Goal: Task Accomplishment & Management: Manage account settings

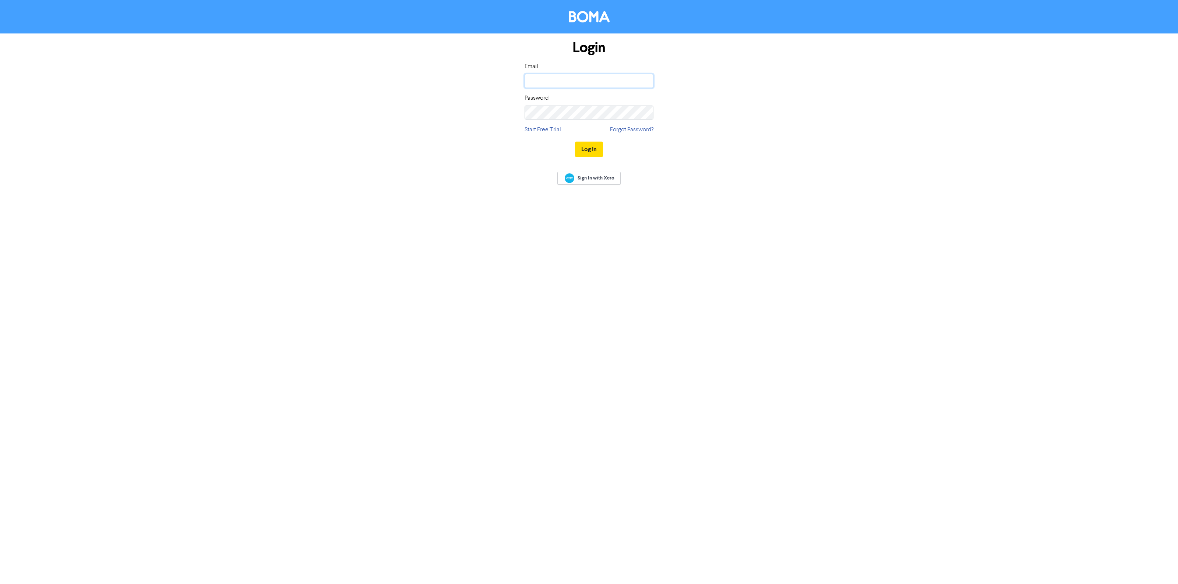
click at [576, 87] on input "email" at bounding box center [588, 81] width 129 height 14
type input "[PERSON_NAME][EMAIL_ADDRESS][DOMAIN_NAME]"
click at [575, 142] on button "Log In" at bounding box center [589, 149] width 28 height 15
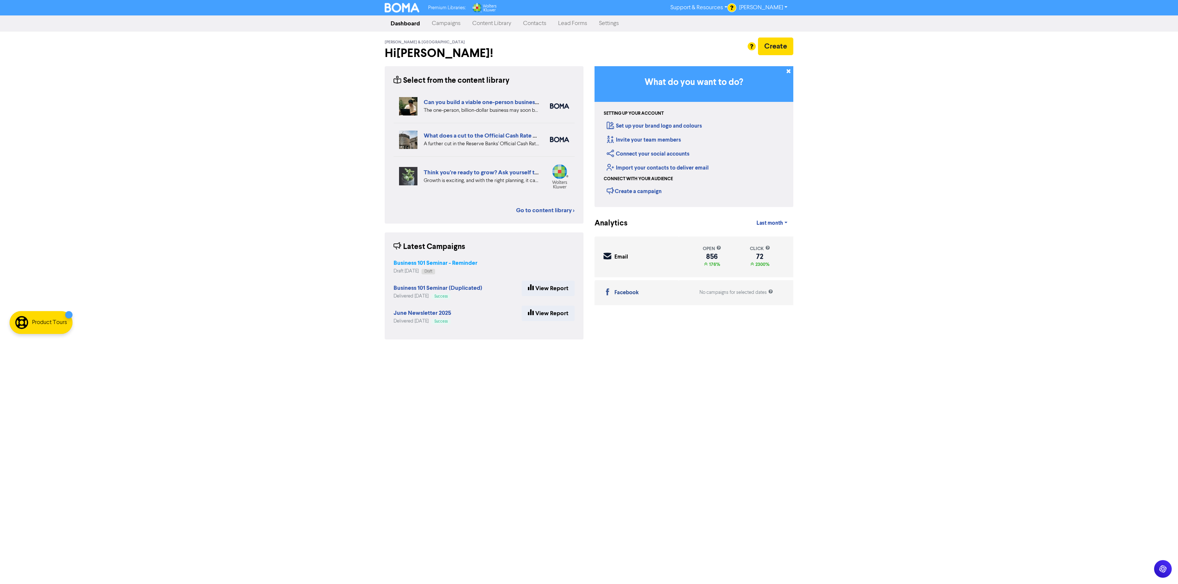
click at [451, 259] on strong "Business 101 Seminar - Reminder" at bounding box center [435, 262] width 84 height 7
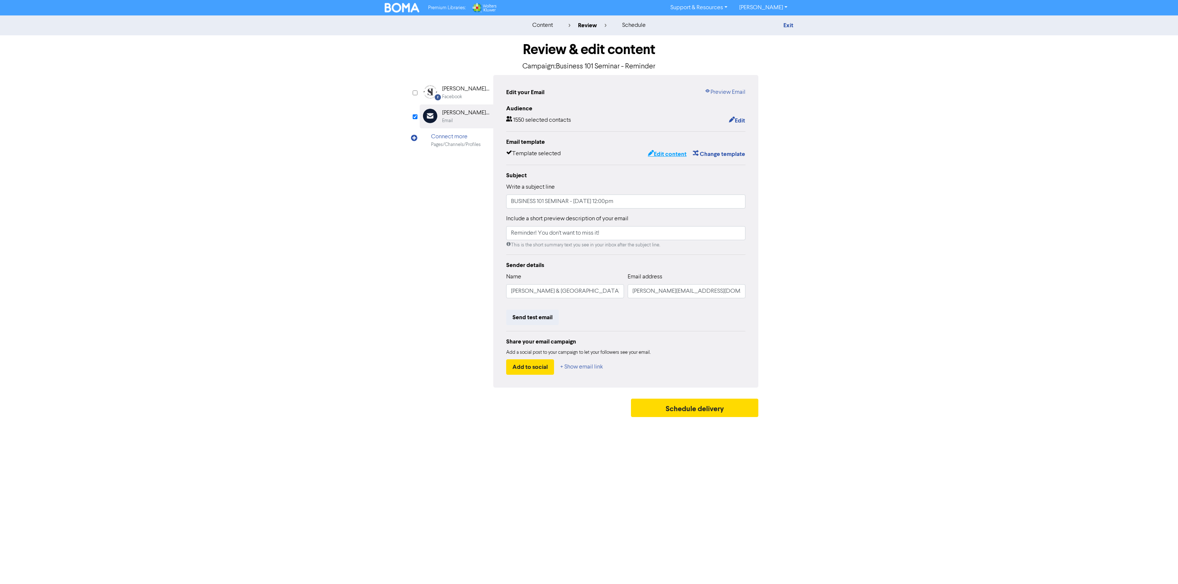
click at [663, 152] on button "Edit content" at bounding box center [666, 154] width 39 height 10
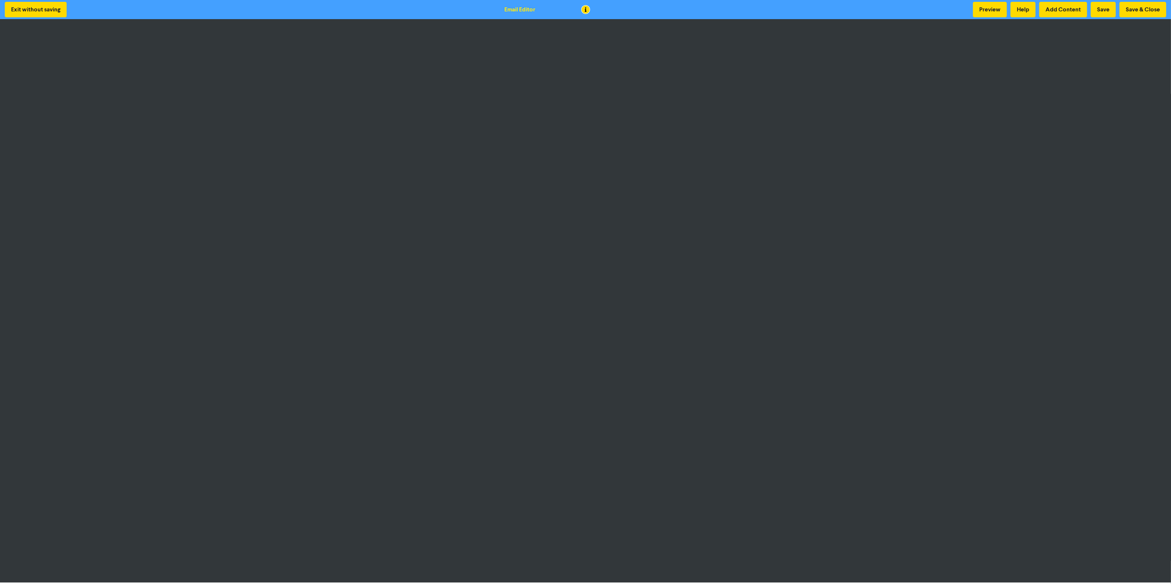
scroll to position [1, 0]
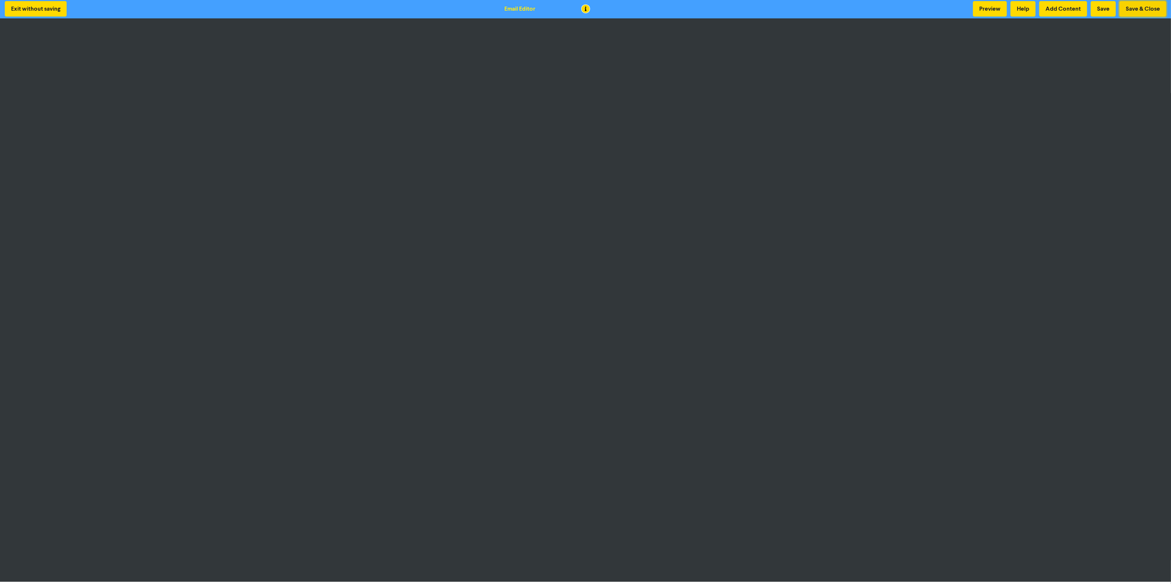
click at [1142, 9] on button "Save & Close" at bounding box center [1142, 8] width 47 height 15
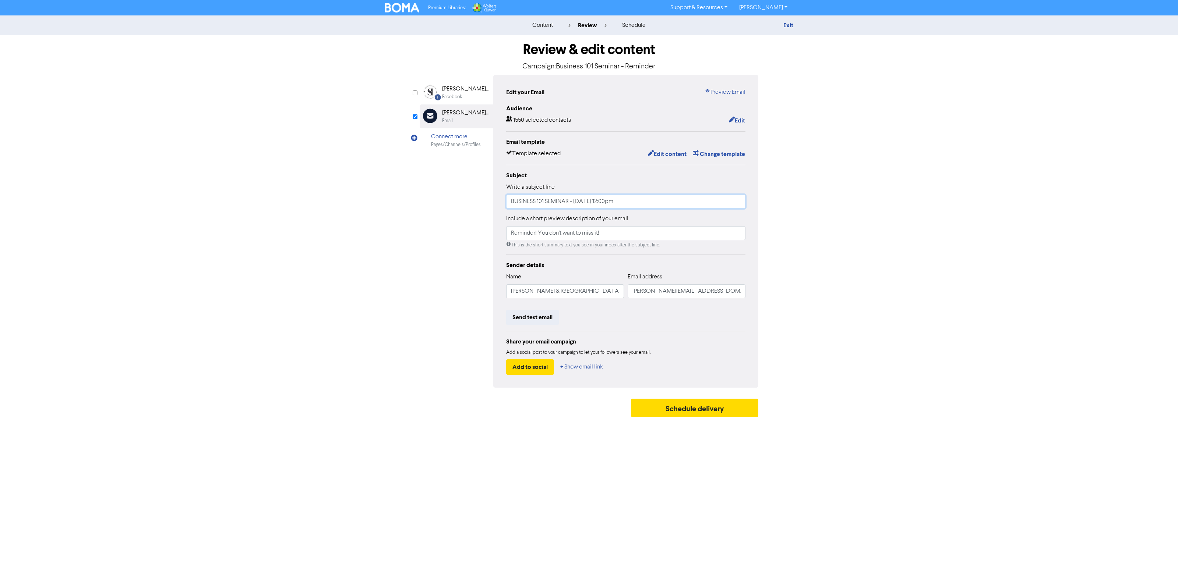
click at [510, 205] on input "BUSINESS 101 SEMINAR - [DATE] 12:00pm" at bounding box center [625, 202] width 239 height 14
click at [604, 202] on input "REMINDER! - BUSINESS 101 SEMINAR - [DATE] 12:00pm" at bounding box center [625, 202] width 239 height 14
click at [545, 203] on input "REMINDER! - BUSINESS 101 SEMINAR - [DATE] 12:00pm" at bounding box center [625, 202] width 239 height 14
type input "REMINDER! BUSINESS 101 SEMINAR - [DATE] 12:00pm"
drag, startPoint x: 536, startPoint y: 233, endPoint x: 521, endPoint y: 203, distance: 33.2
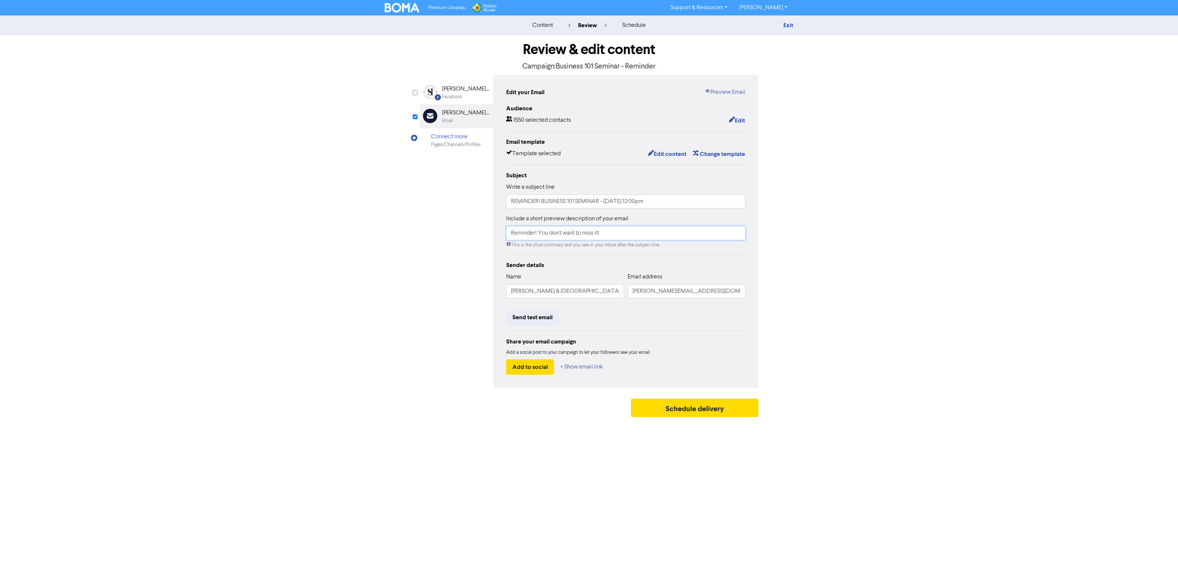
click at [443, 236] on div "Facebook Created with Sketch. [PERSON_NAME] & Ireland Facebook Email Created wi…" at bounding box center [589, 231] width 339 height 313
drag, startPoint x: 622, startPoint y: 234, endPoint x: 256, endPoint y: 214, distance: 366.0
click at [267, 217] on div "content review schedule Exit Review & edit content Campaign: Business 101 Semin…" at bounding box center [589, 218] width 1178 height 406
type input "Don't forget to register!"
click at [538, 202] on input "REMINDER! BUSINESS 101 SEMINAR - [DATE] 12:00pm" at bounding box center [625, 202] width 239 height 14
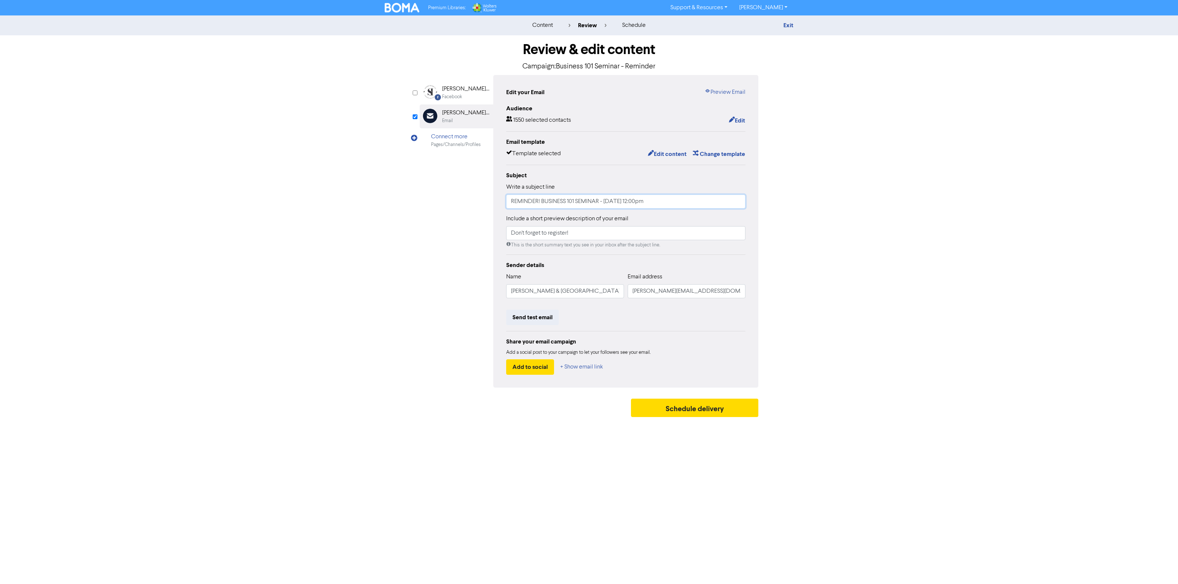
drag, startPoint x: 543, startPoint y: 204, endPoint x: 688, endPoint y: 212, distance: 145.6
click at [688, 212] on div "Subject Write a subject line REMINDER! BUSINESS 101 SEMINAR - [DATE] 12:00pm In…" at bounding box center [625, 210] width 239 height 78
click at [541, 201] on input "REMINDER! Business 101 Seminar with [PERSON_NAME]" at bounding box center [625, 202] width 239 height 14
click at [677, 204] on input "REMINDER! Business 101 Seminar with [PERSON_NAME]" at bounding box center [625, 202] width 239 height 14
click at [647, 202] on input "REMINDER! Business 101 Seminar with [PERSON_NAME]" at bounding box center [625, 202] width 239 height 14
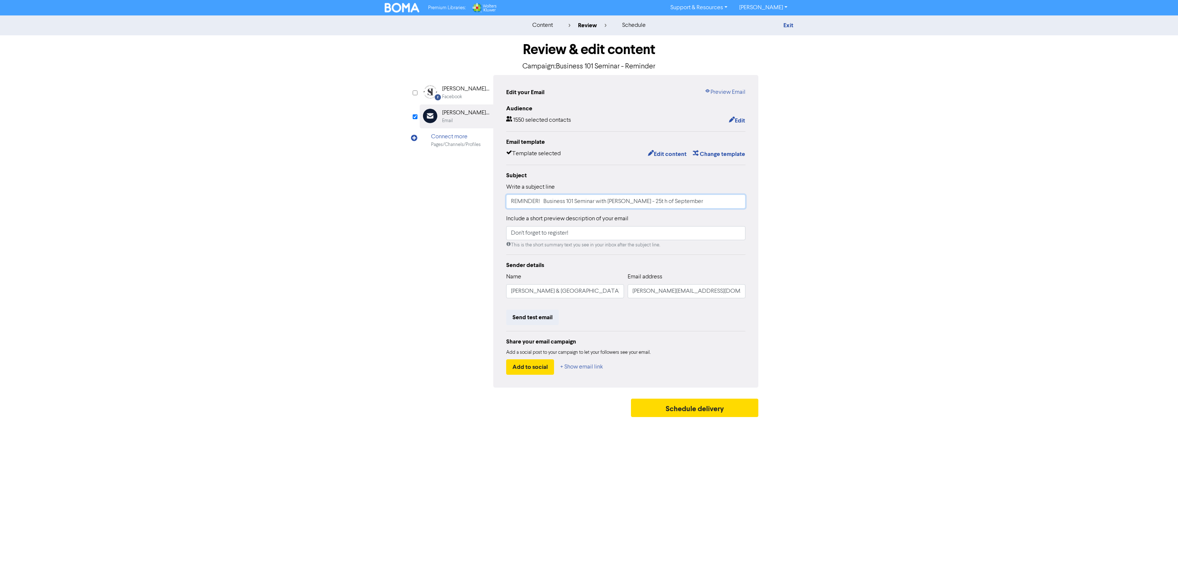
click at [656, 199] on input "REMINDER! Business 101 Seminar with [PERSON_NAME] - 25t h of September" at bounding box center [625, 202] width 239 height 14
click at [703, 205] on input "REMINDER! Business 101 Seminar with [PERSON_NAME] - [DATE]" at bounding box center [625, 202] width 239 height 14
type input "REMINDER! Business 101 Seminar with [PERSON_NAME] - [DATE] 12pm"
drag, startPoint x: 871, startPoint y: 171, endPoint x: 813, endPoint y: 197, distance: 62.8
click at [868, 166] on div "content review schedule Exit Review & edit content Campaign: Business 101 Semin…" at bounding box center [589, 218] width 1178 height 406
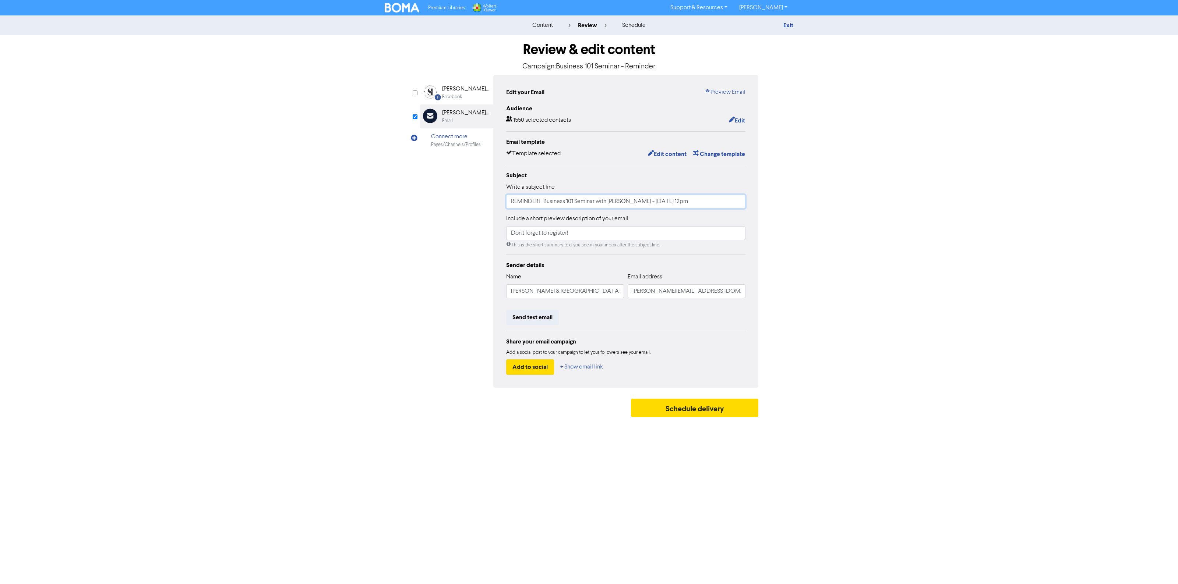
drag, startPoint x: 543, startPoint y: 205, endPoint x: 698, endPoint y: 203, distance: 155.7
click at [698, 203] on input "REMINDER! Business 101 Seminar with [PERSON_NAME] - [DATE] 12pm" at bounding box center [625, 202] width 239 height 14
click at [790, 193] on div "Review & edit content Campaign: Business 101 Seminar - Reminder Facebook Create…" at bounding box center [589, 228] width 420 height 386
drag, startPoint x: 682, startPoint y: 201, endPoint x: 821, endPoint y: 198, distance: 139.5
click at [820, 198] on div "content review schedule Exit Review & edit content Campaign: Business 101 Semin…" at bounding box center [589, 218] width 1178 height 406
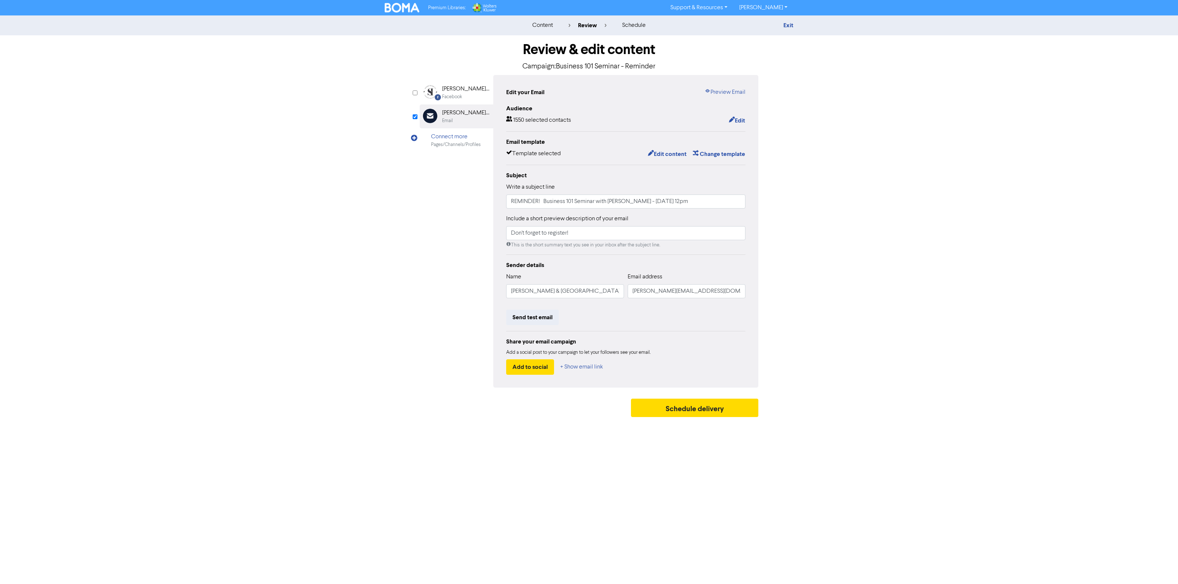
click at [828, 167] on div "content review schedule Exit Review & edit content Campaign: Business 101 Semin…" at bounding box center [589, 218] width 1178 height 406
click at [740, 120] on button "Edit" at bounding box center [736, 121] width 17 height 10
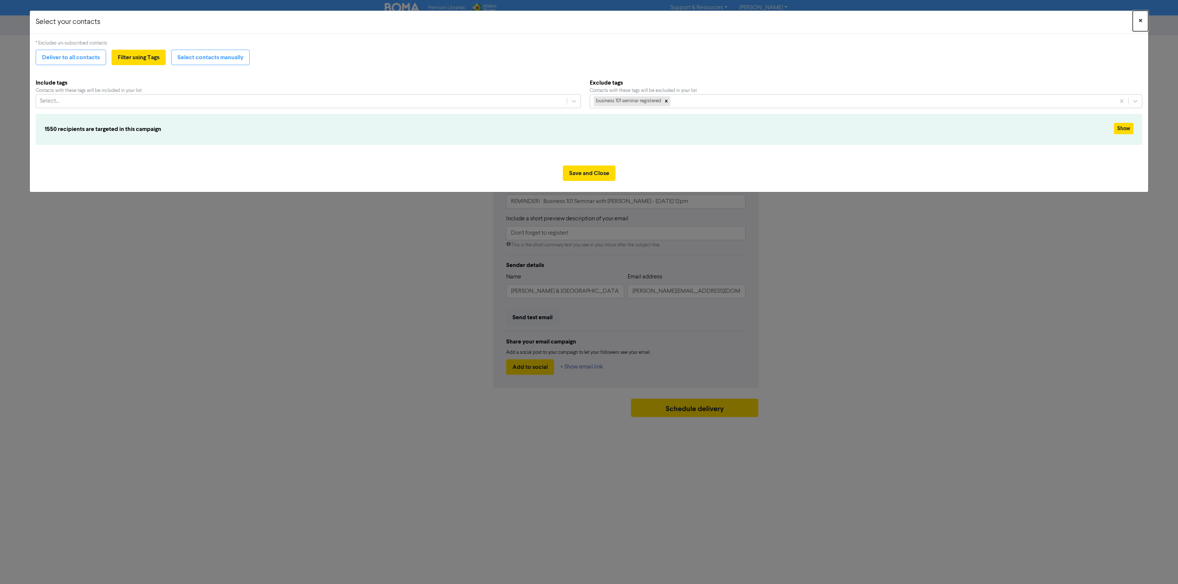
click at [1136, 24] on button "×" at bounding box center [1139, 21] width 15 height 21
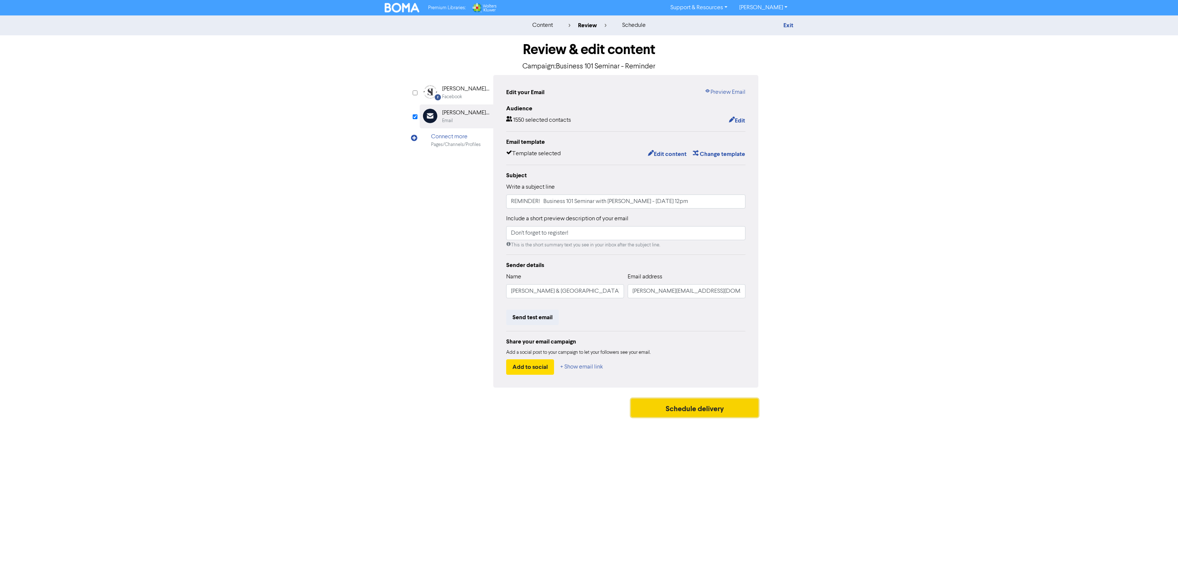
click at [678, 407] on button "Schedule delivery" at bounding box center [694, 408] width 127 height 18
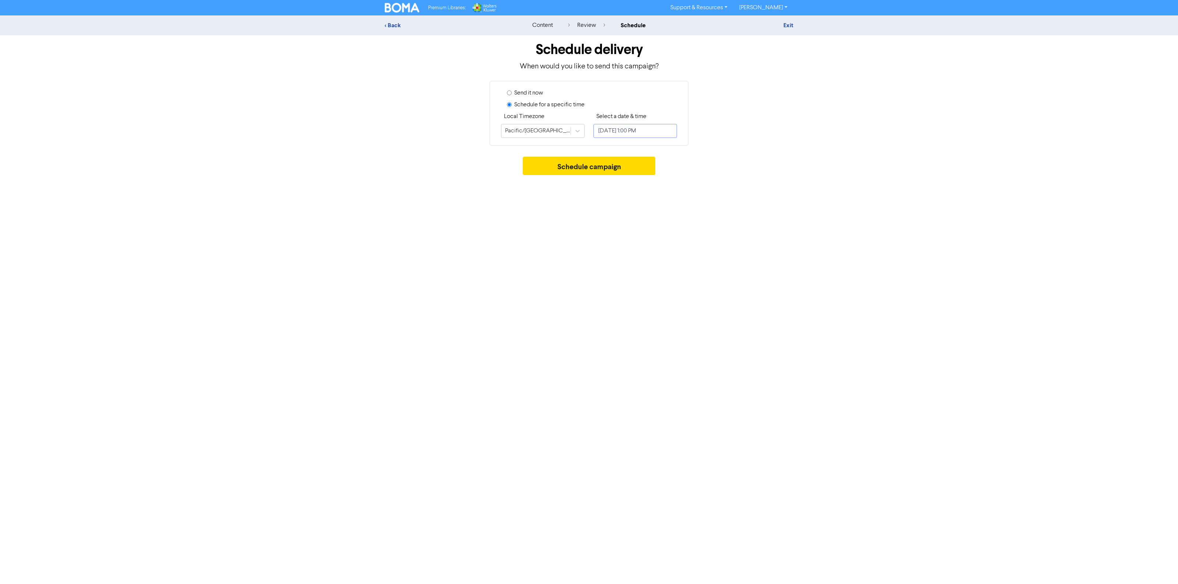
click at [648, 131] on input "[DATE] 1:00 PM" at bounding box center [635, 131] width 84 height 14
select select "7"
click at [661, 227] on div "29" at bounding box center [662, 229] width 10 height 10
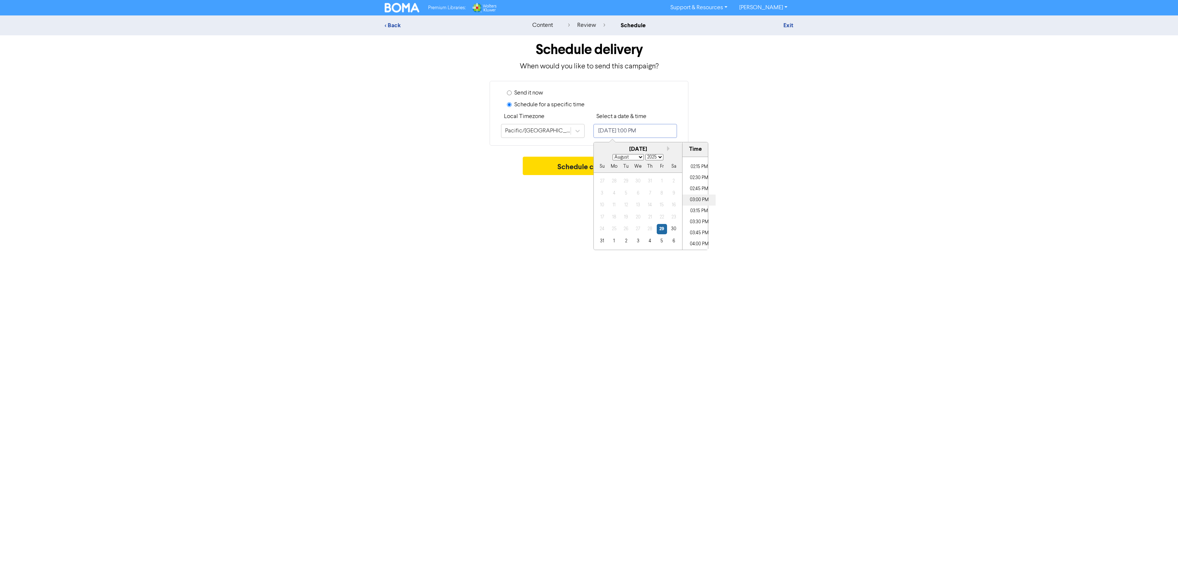
click at [697, 197] on li "03:00 PM" at bounding box center [698, 200] width 33 height 11
type input "[DATE] 3:00 PM"
click at [792, 164] on div "Schedule delivery When would you like to send this campaign? Send it now Schedu…" at bounding box center [589, 107] width 420 height 144
click at [562, 164] on button "Schedule campaign" at bounding box center [589, 166] width 133 height 18
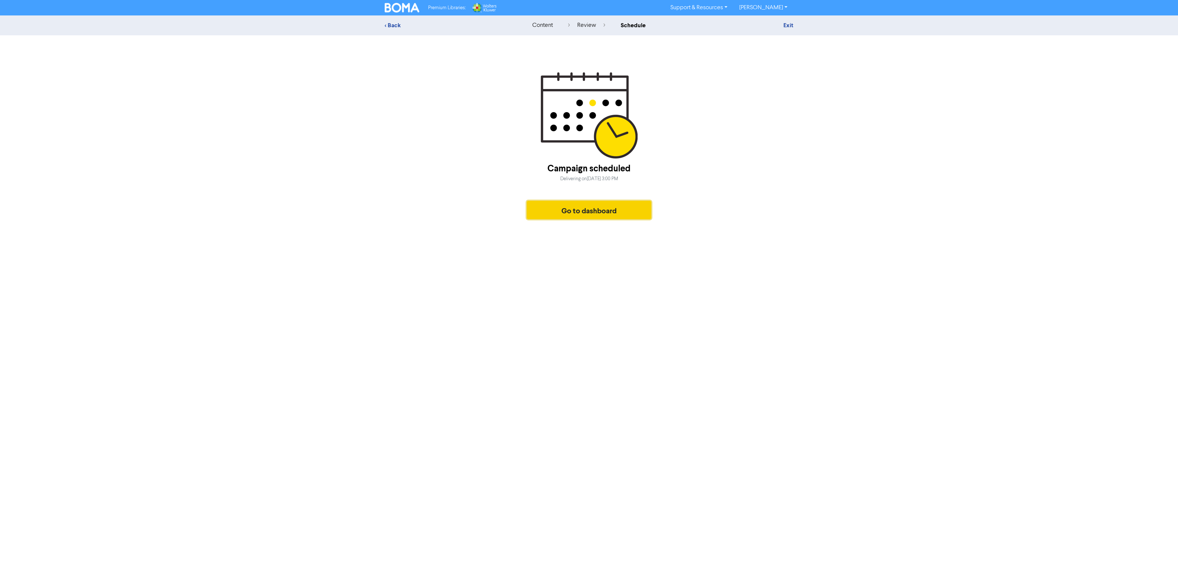
click at [589, 210] on button "Go to dashboard" at bounding box center [589, 210] width 124 height 18
